Goal: Task Accomplishment & Management: Use online tool/utility

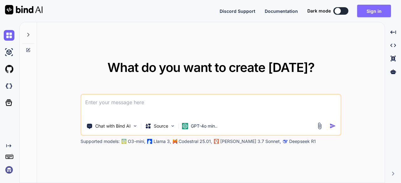
click at [367, 10] on button "Sign in" at bounding box center [374, 11] width 34 height 13
click at [347, 11] on button at bounding box center [340, 11] width 15 height 8
type textarea "x"
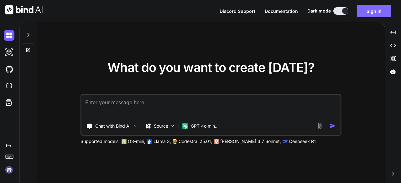
click at [380, 11] on button "Sign in" at bounding box center [374, 11] width 34 height 13
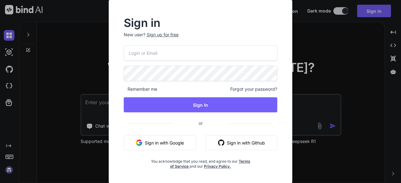
click at [197, 60] on input "email" at bounding box center [201, 52] width 154 height 15
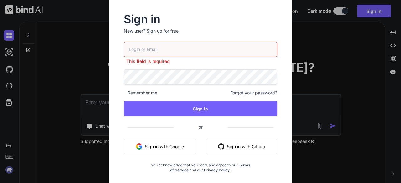
type input "[EMAIL_ADDRESS][DOMAIN_NAME]"
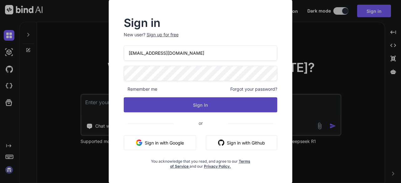
click at [207, 105] on button "Sign In" at bounding box center [201, 104] width 154 height 15
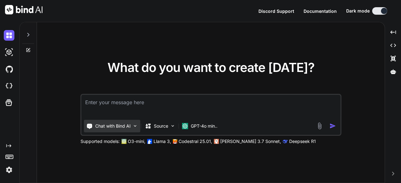
click at [137, 125] on img at bounding box center [134, 125] width 5 height 5
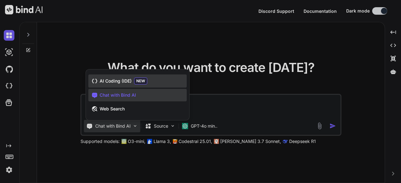
click at [128, 84] on span "AI Coding (IDE)" at bounding box center [116, 81] width 32 height 6
